Goal: Information Seeking & Learning: Find specific fact

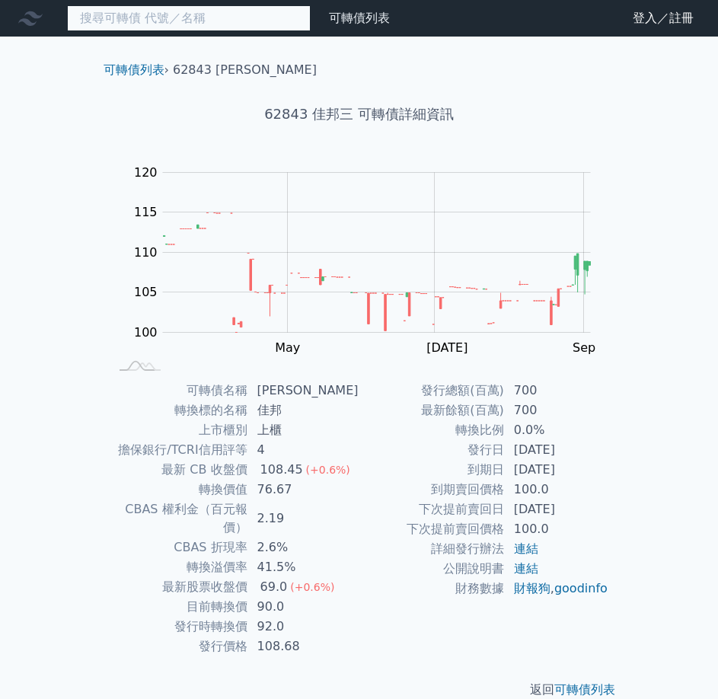
click at [178, 15] on input at bounding box center [189, 18] width 244 height 26
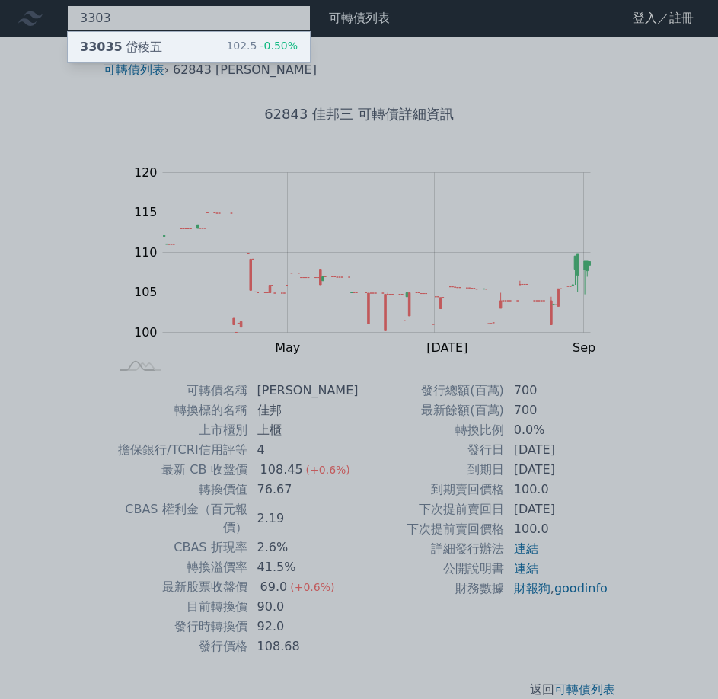
type input "3303"
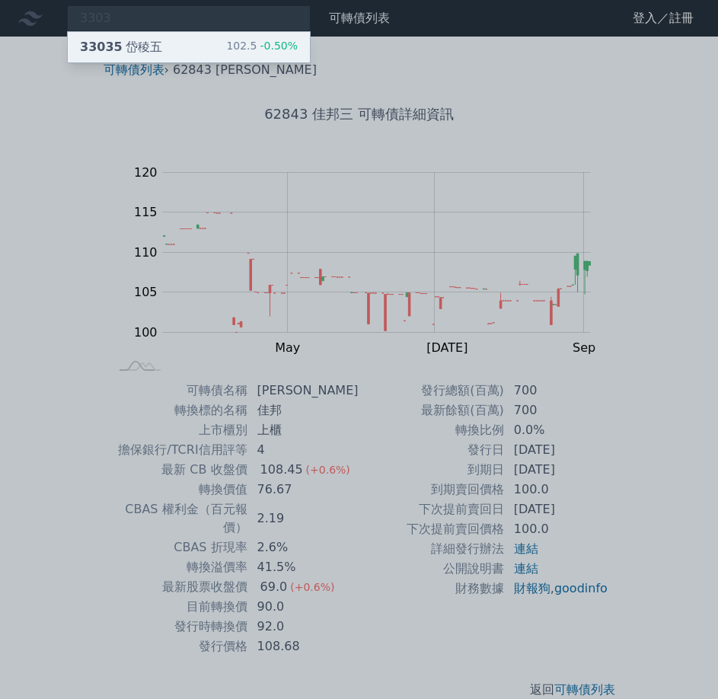
click at [156, 46] on div "33035 岱稜五 102.5 -0.50%" at bounding box center [189, 47] width 242 height 30
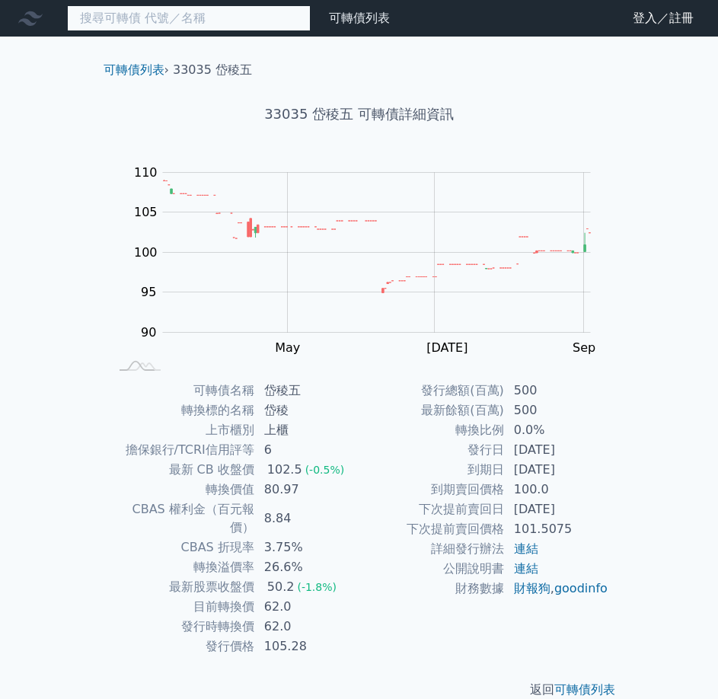
drag, startPoint x: 194, startPoint y: 28, endPoint x: 220, endPoint y: 11, distance: 31.5
click at [206, 21] on input at bounding box center [189, 18] width 244 height 26
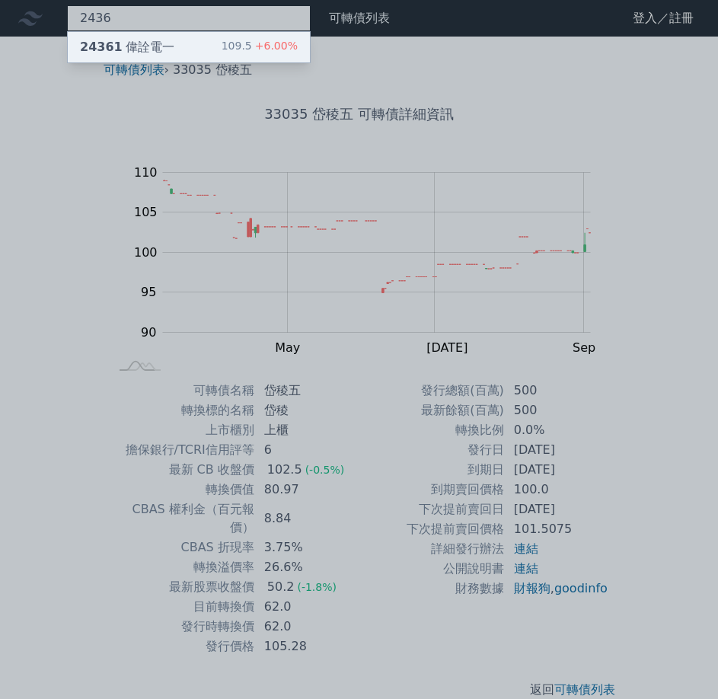
type input "2436"
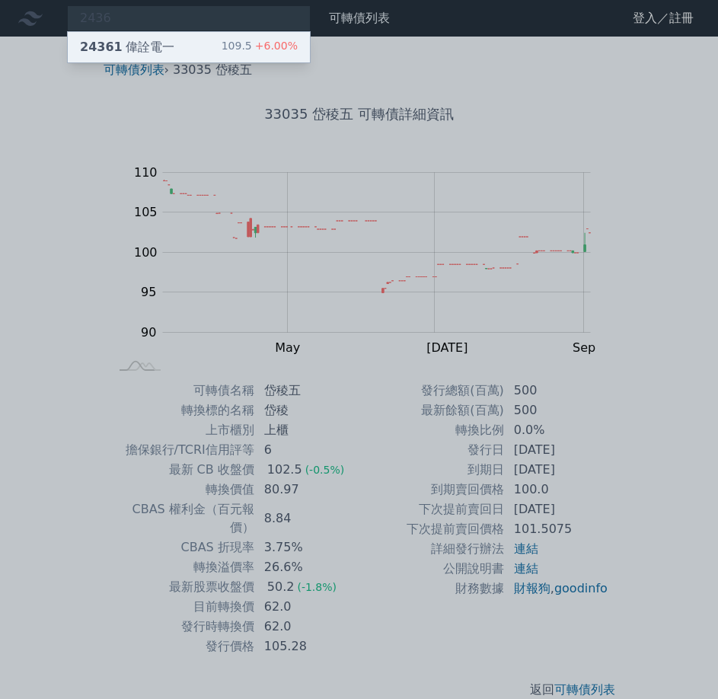
click at [200, 38] on div "24361 偉詮電一 109.5 +6.00%" at bounding box center [189, 47] width 242 height 30
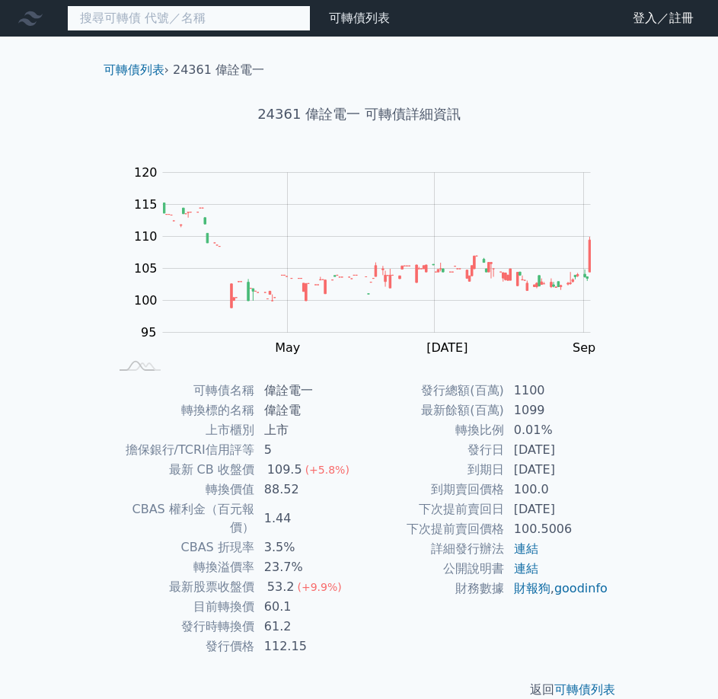
click at [229, 18] on input at bounding box center [189, 18] width 244 height 26
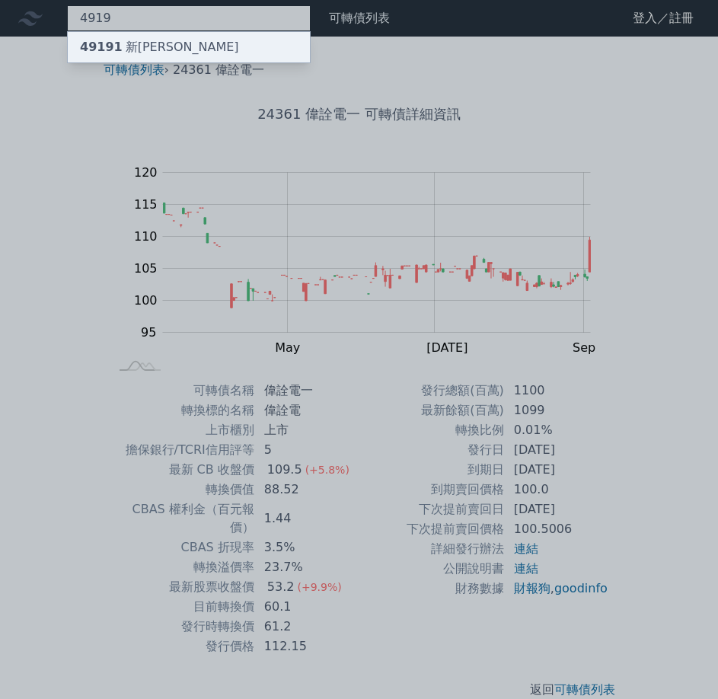
type input "4919"
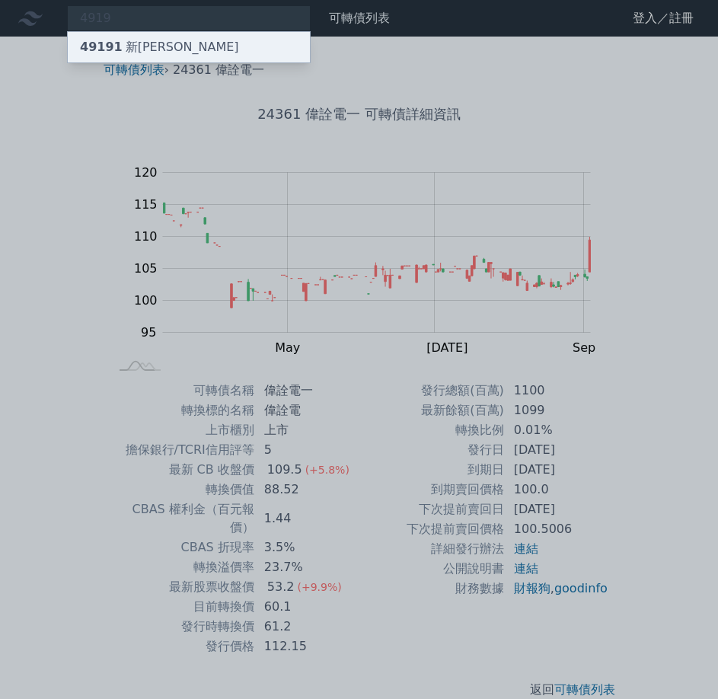
click at [139, 46] on div "49191 新[PERSON_NAME]" at bounding box center [159, 47] width 159 height 18
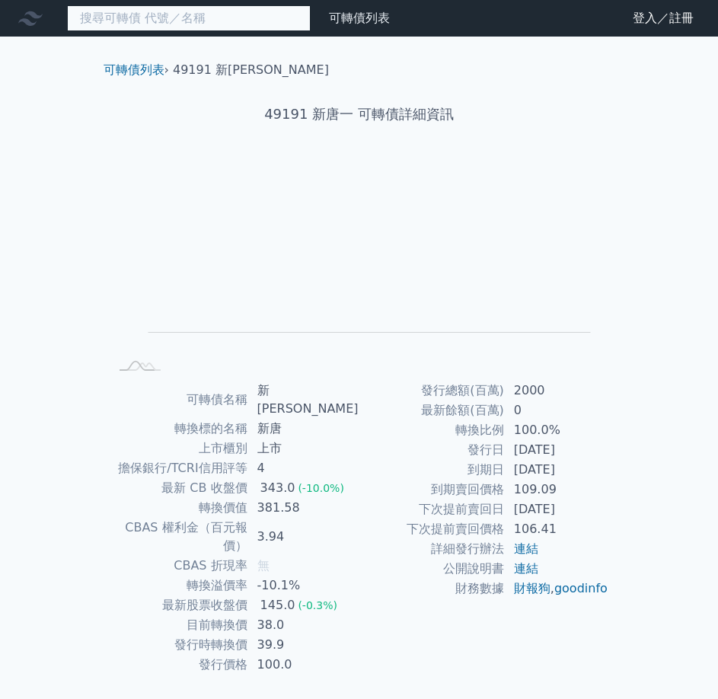
click at [217, 21] on input at bounding box center [189, 18] width 244 height 26
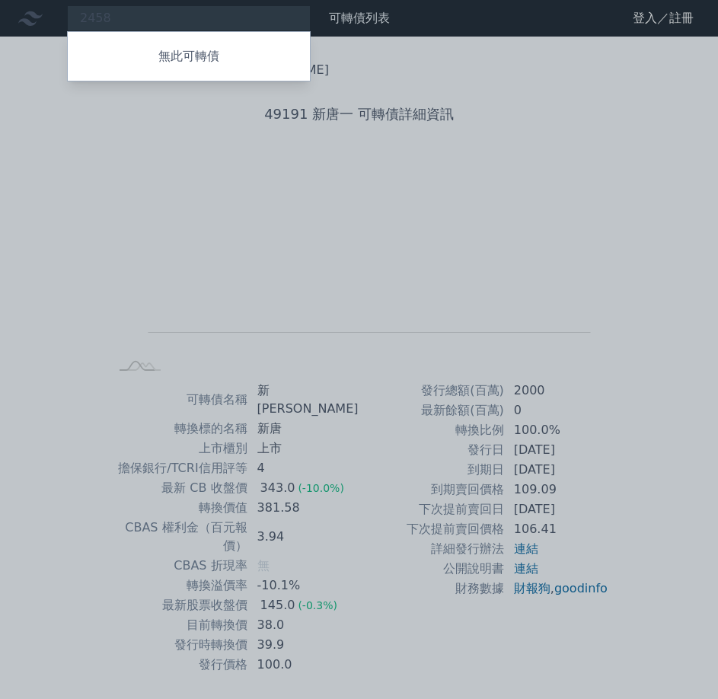
click at [144, 11] on div at bounding box center [359, 349] width 718 height 699
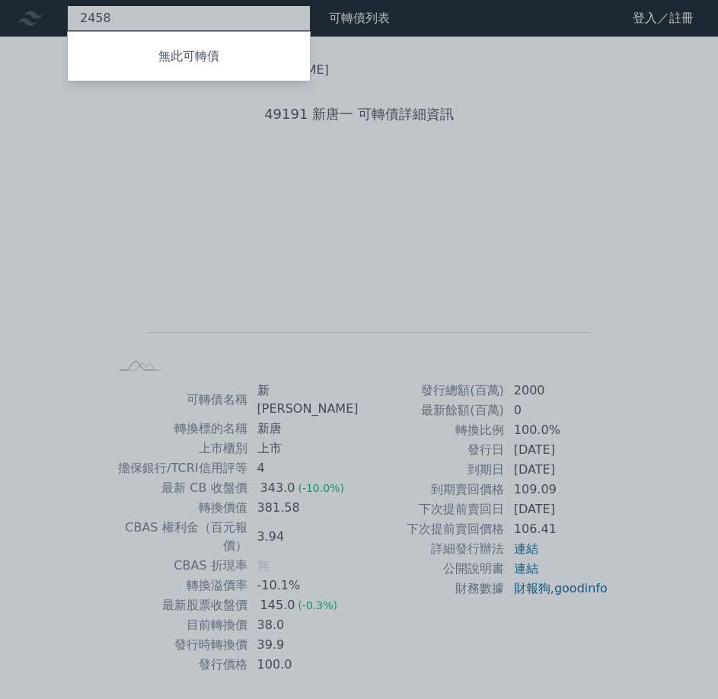
click at [144, 11] on div "2458 無此可轉債" at bounding box center [189, 18] width 244 height 26
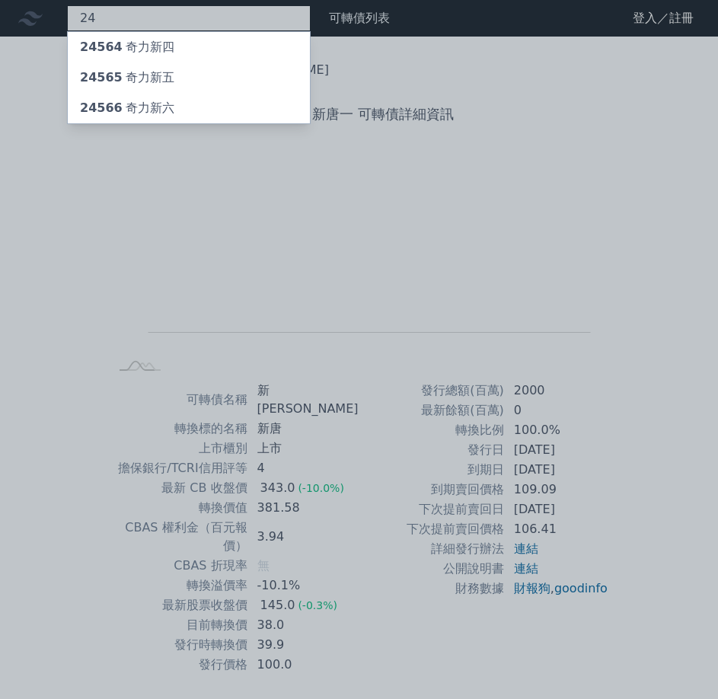
type input "2"
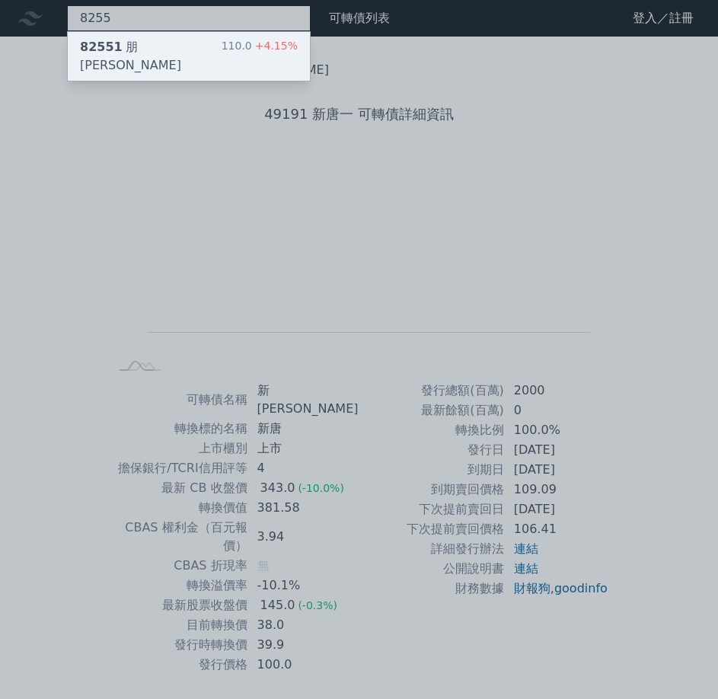
type input "8255"
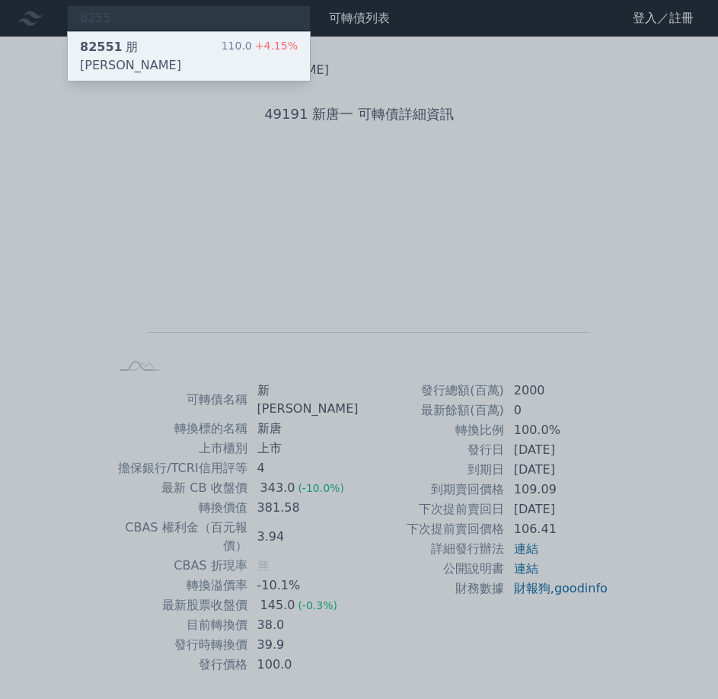
click at [129, 45] on div "82551 朋[PERSON_NAME]" at bounding box center [151, 56] width 142 height 37
